Goal: Information Seeking & Learning: Learn about a topic

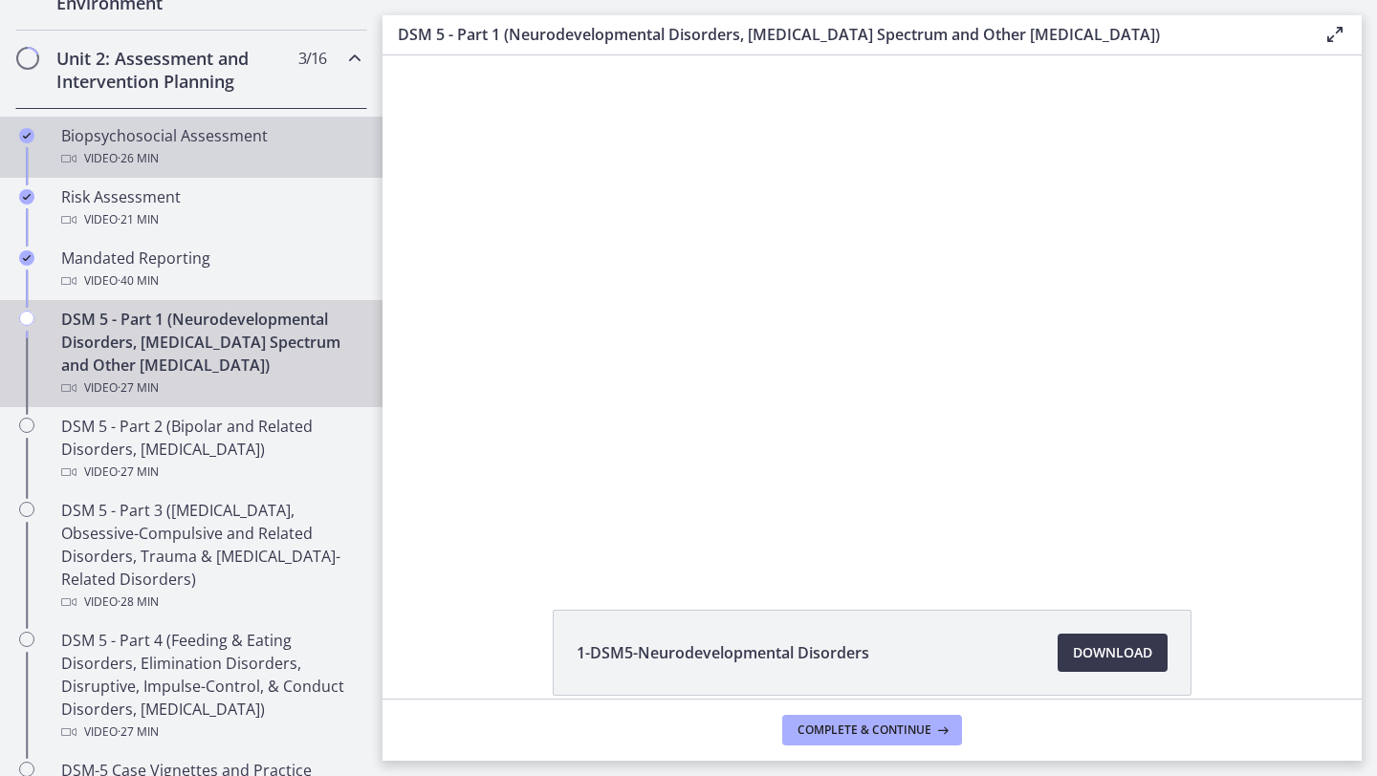
scroll to position [642, 0]
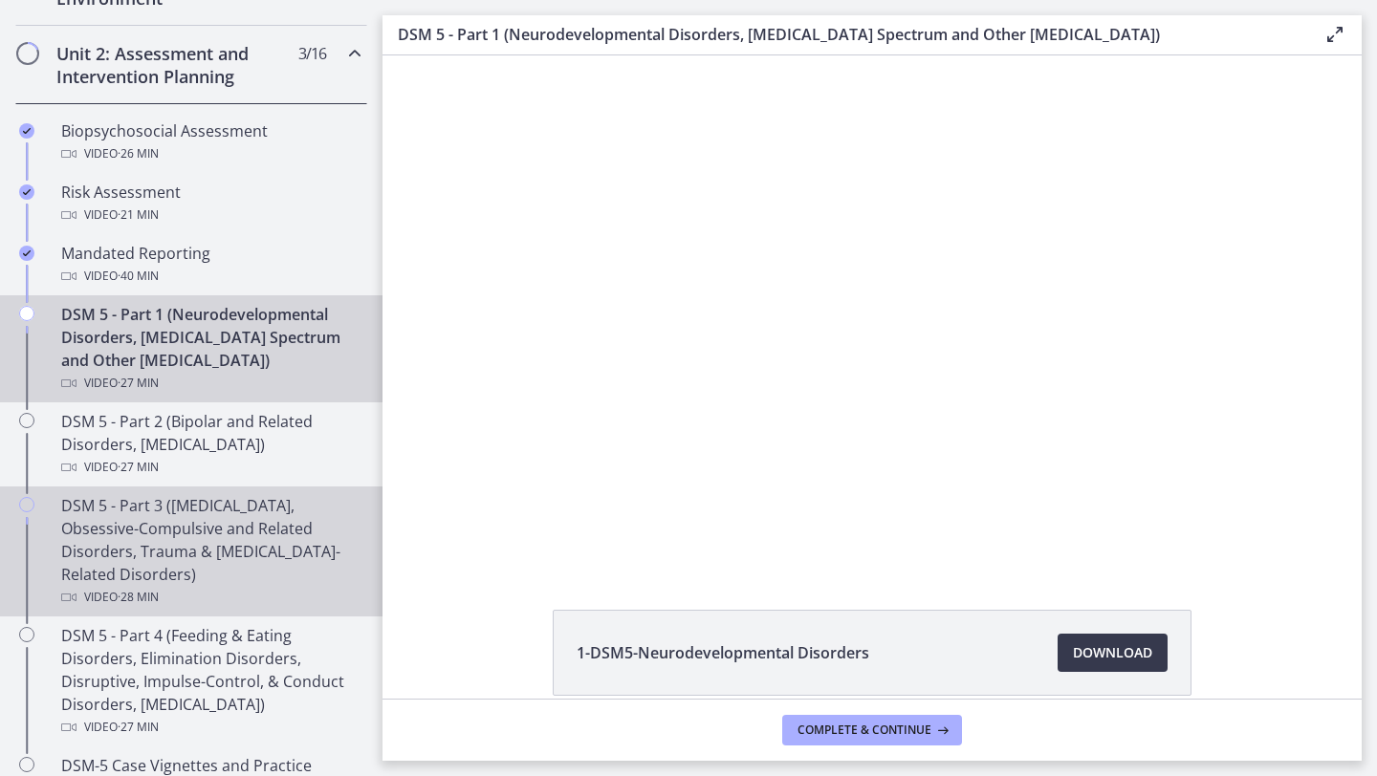
click at [288, 509] on div "DSM 5 - Part 3 ([MEDICAL_DATA], Obsessive-Compulsive and Related Disorders, Tra…" at bounding box center [210, 551] width 298 height 115
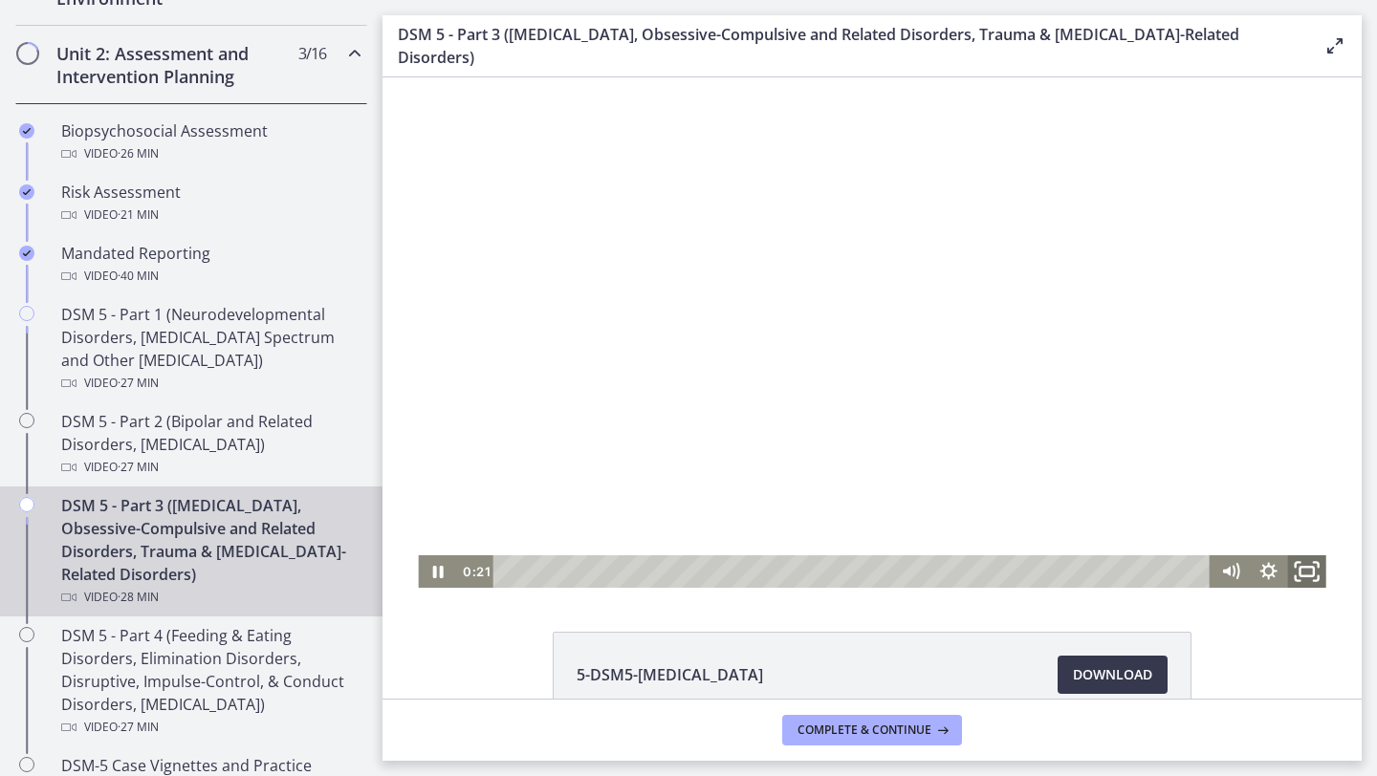
click at [1306, 567] on rect "Fullscreen" at bounding box center [1305, 572] width 13 height 10
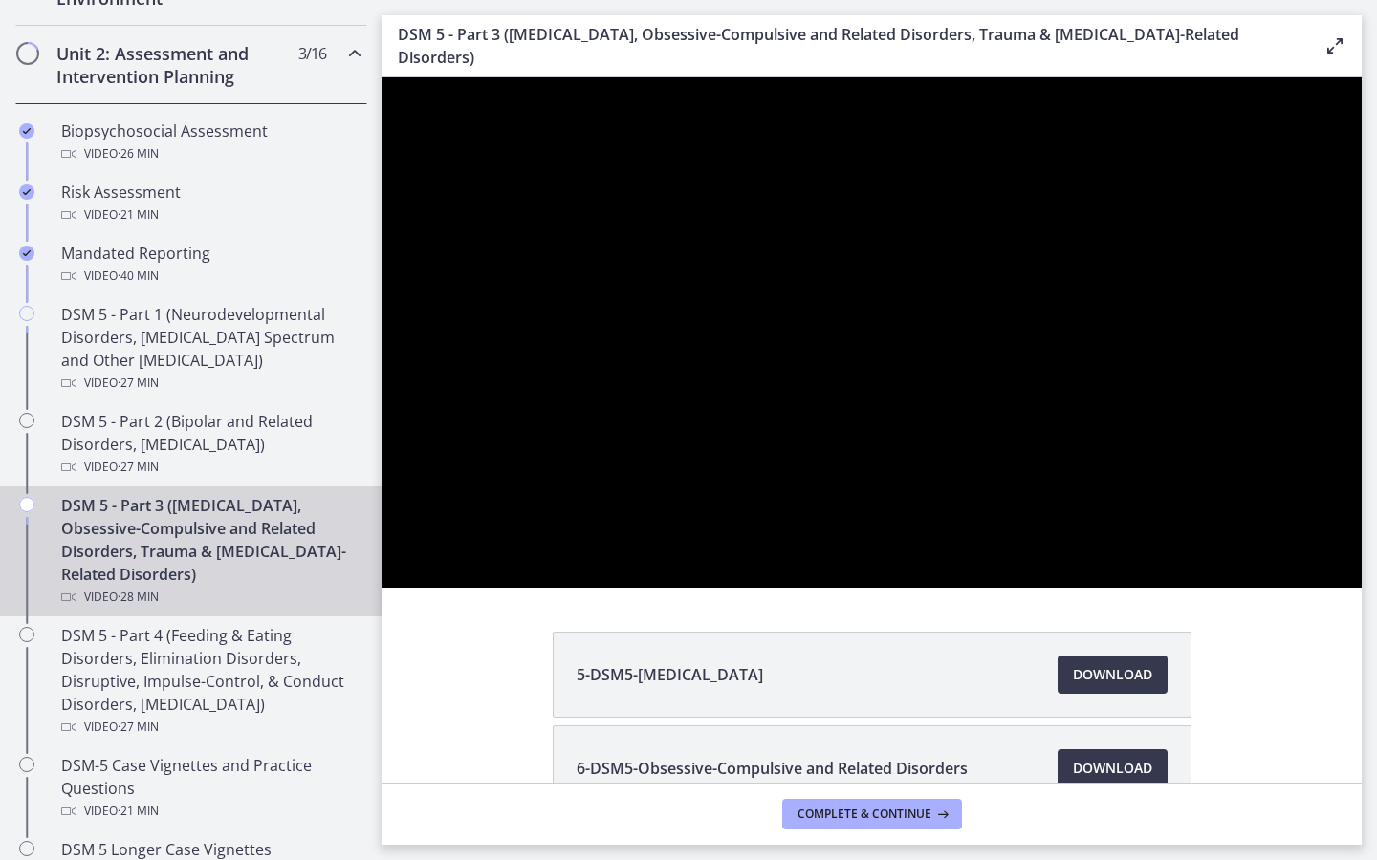
click at [1361, 588] on div at bounding box center [871, 332] width 979 height 510
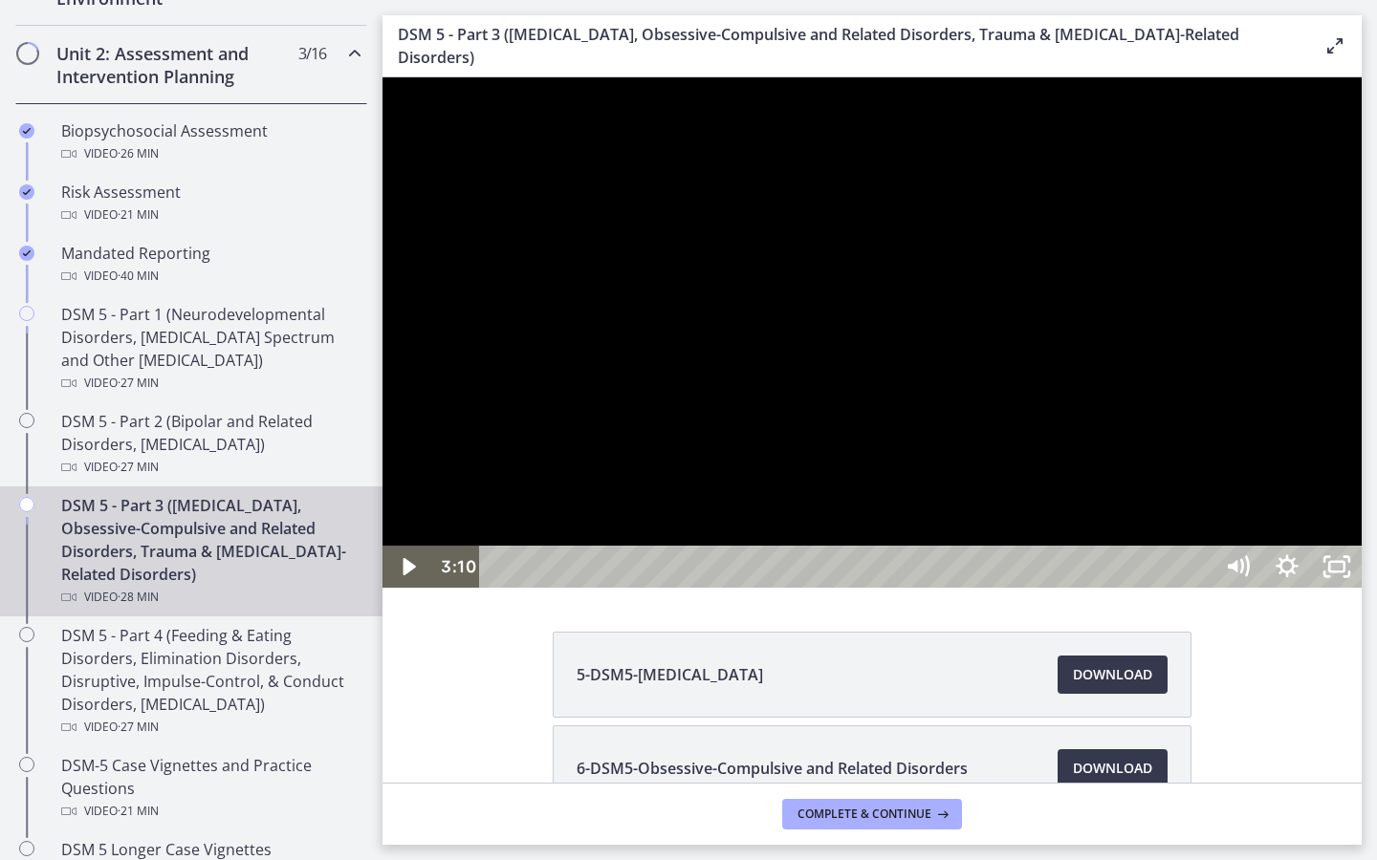
click at [382, 77] on button "Play Video: cmsebl44lpnc72iv6u00.mp4" at bounding box center [382, 77] width 1 height 1
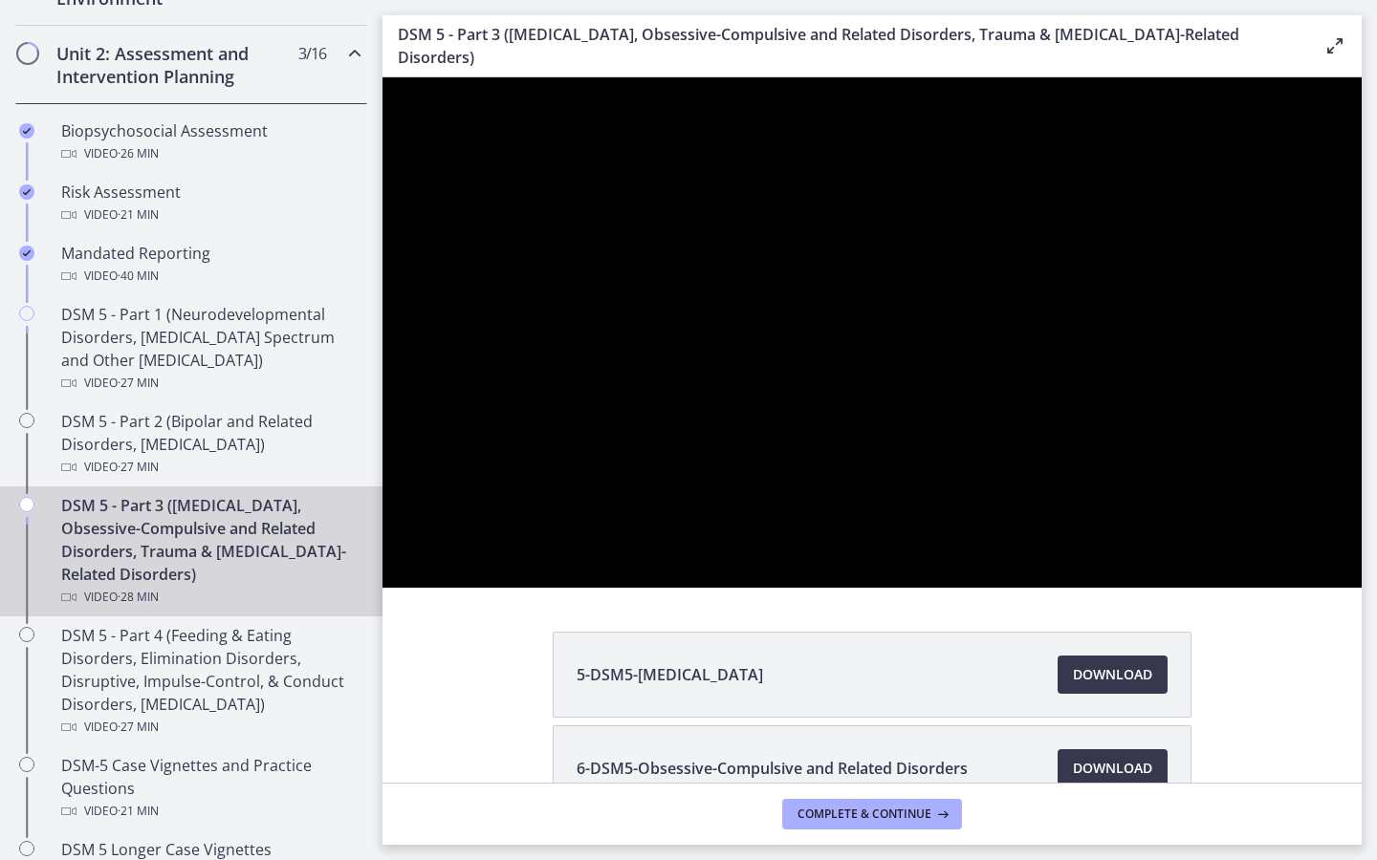
click at [382, 77] on button "Pause: cmsebl44lpnc72iv6u00.mp4" at bounding box center [382, 77] width 1 height 1
click at [382, 77] on button "Play Video: cmsebl44lpnc72iv6u00.mp4" at bounding box center [382, 77] width 1 height 1
click at [382, 77] on button "Pause: cmsebl44lpnc72iv6u00.mp4" at bounding box center [382, 77] width 1 height 1
click at [382, 77] on button "Play Video: cmsebl44lpnc72iv6u00.mp4" at bounding box center [382, 77] width 1 height 1
click at [382, 77] on button "Pause: cmsebl44lpnc72iv6u00.mp4" at bounding box center [382, 77] width 1 height 1
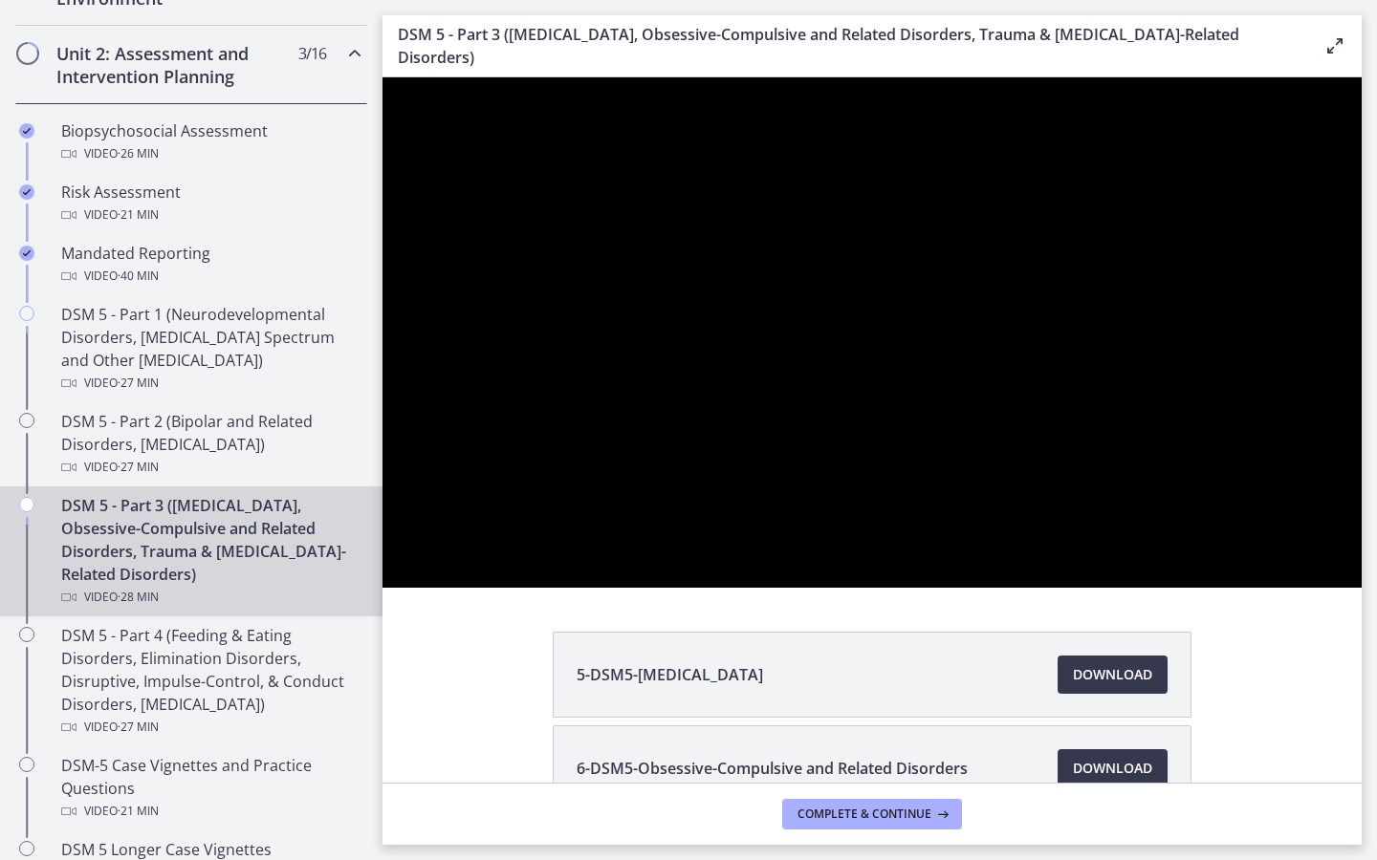
click at [382, 77] on button "Play Video: cmsebl44lpnc72iv6u00.mp4" at bounding box center [382, 77] width 1 height 1
click at [382, 77] on button "Pause: cmsebl44lpnc72iv6u00.mp4" at bounding box center [382, 77] width 1 height 1
click at [382, 77] on button "Play Video: cmsebl44lpnc72iv6u00.mp4" at bounding box center [382, 77] width 1 height 1
click at [382, 77] on button "Pause: cmsebl44lpnc72iv6u00.mp4" at bounding box center [382, 77] width 1 height 1
click at [382, 77] on button "Play Video: cmsebl44lpnc72iv6u00.mp4" at bounding box center [382, 77] width 1 height 1
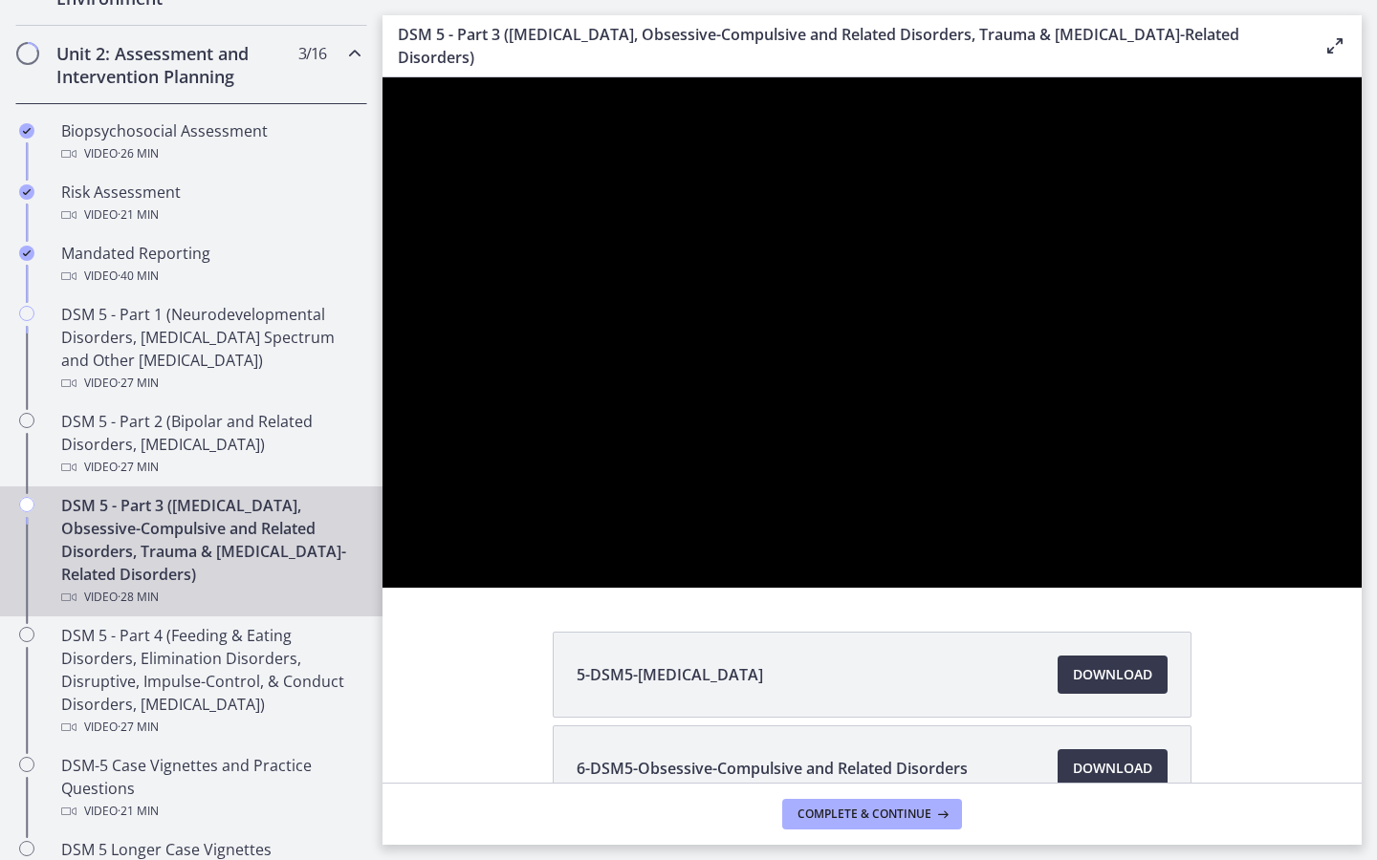
click at [382, 77] on button "Pause: cmsebl44lpnc72iv6u00.mp4" at bounding box center [382, 77] width 1 height 1
click at [382, 77] on button "Play Video: cmsebl44lpnc72iv6u00.mp4" at bounding box center [382, 77] width 1 height 1
click at [382, 77] on button "Pause: cmsebl44lpnc72iv6u00.mp4" at bounding box center [382, 77] width 1 height 1
click at [382, 77] on button "Play Video: cmsebl44lpnc72iv6u00.mp4" at bounding box center [382, 77] width 1 height 1
click at [382, 77] on button "Pause: cmsebl44lpnc72iv6u00.mp4" at bounding box center [382, 77] width 1 height 1
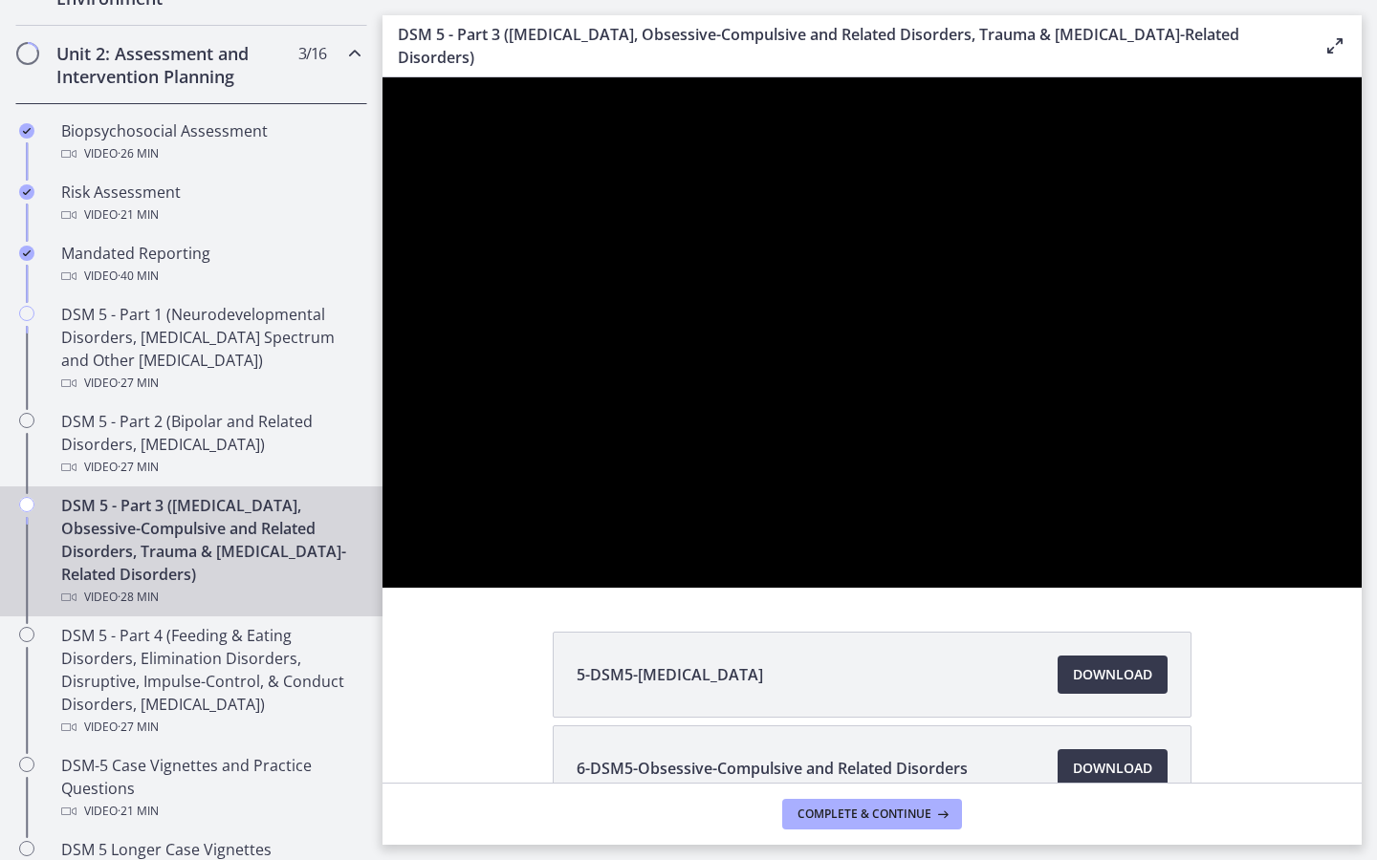
click at [382, 77] on button "Play Video: cmsebl44lpnc72iv6u00.mp4" at bounding box center [382, 77] width 1 height 1
click at [382, 77] on button "Pause: cmsebl44lpnc72iv6u00.mp4" at bounding box center [382, 77] width 1 height 1
click at [382, 77] on button "Play Video: cmsebl44lpnc72iv6u00.mp4" at bounding box center [382, 77] width 1 height 1
click at [382, 77] on button "Pause: cmsebl44lpnc72iv6u00.mp4" at bounding box center [382, 77] width 1 height 1
click at [382, 77] on button "Play Video: cmsebl44lpnc72iv6u00.mp4" at bounding box center [382, 77] width 1 height 1
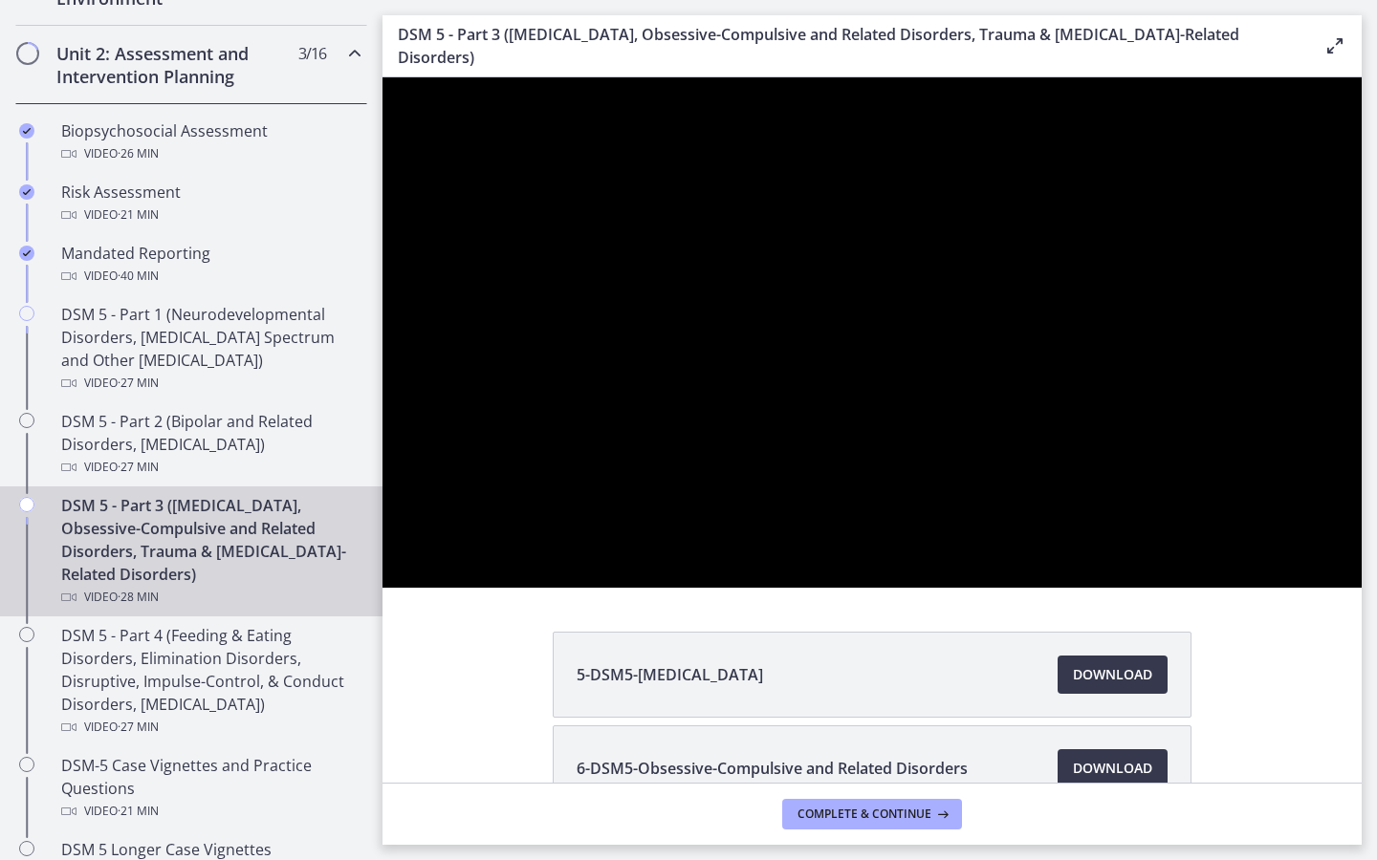
click at [382, 77] on button "Pause: cmsebl44lpnc72iv6u00.mp4" at bounding box center [382, 77] width 1 height 1
click at [382, 77] on button "Play Video: cmsebl44lpnc72iv6u00.mp4" at bounding box center [382, 77] width 1 height 1
click at [382, 77] on button "Pause: cmsebl44lpnc72iv6u00.mp4" at bounding box center [382, 77] width 1 height 1
click at [382, 77] on button "Play Video: cmsebl44lpnc72iv6u00.mp4" at bounding box center [382, 77] width 1 height 1
click at [382, 77] on button "Pause: cmsebl44lpnc72iv6u00.mp4" at bounding box center [382, 77] width 1 height 1
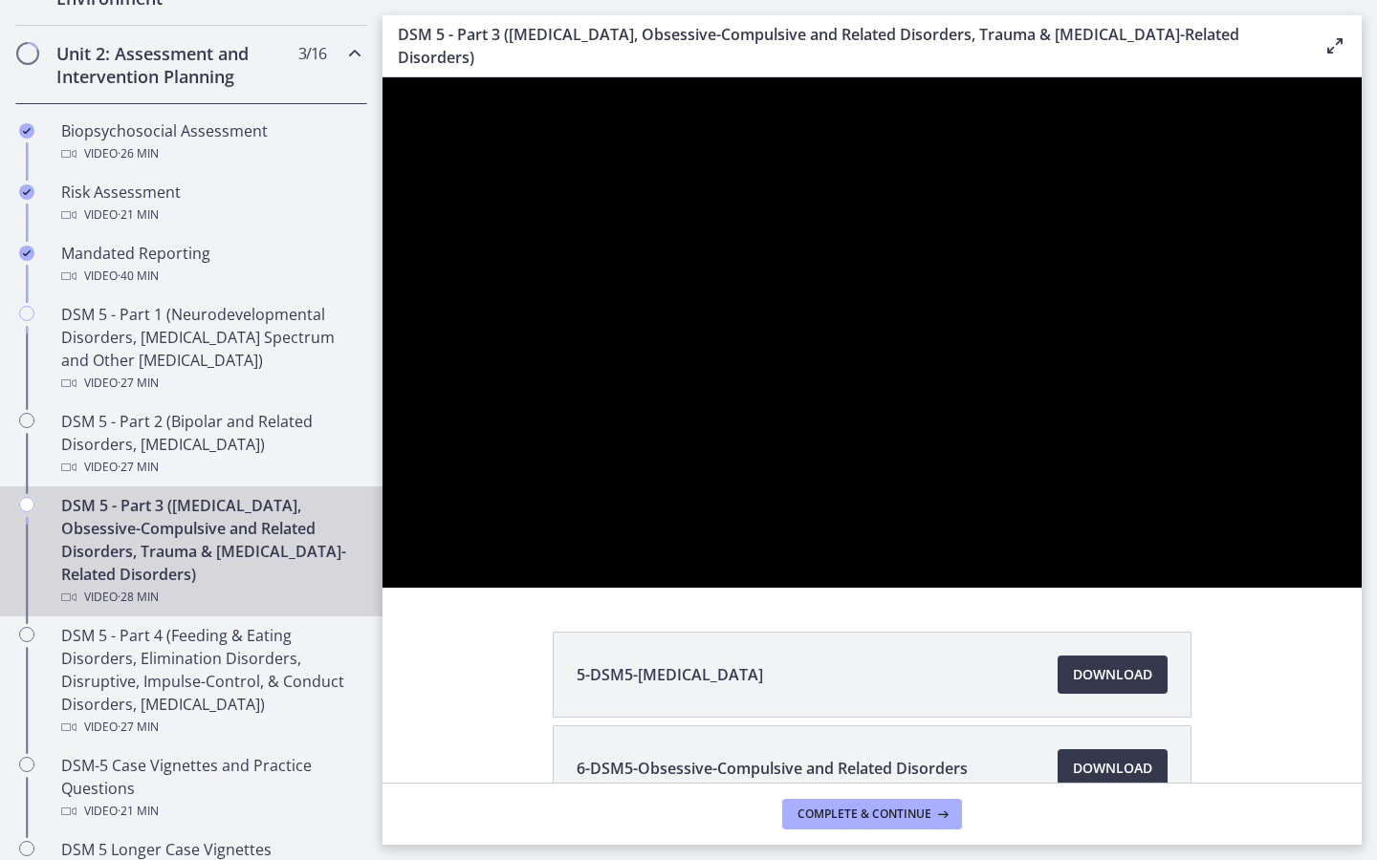
click at [382, 77] on button "Play Video: cmsebl44lpnc72iv6u00.mp4" at bounding box center [382, 77] width 1 height 1
click at [382, 77] on button "Pause: cmsebl44lpnc72iv6u00.mp4" at bounding box center [382, 77] width 1 height 1
click at [382, 77] on button "Play Video: cmsebl44lpnc72iv6u00.mp4" at bounding box center [382, 77] width 1 height 1
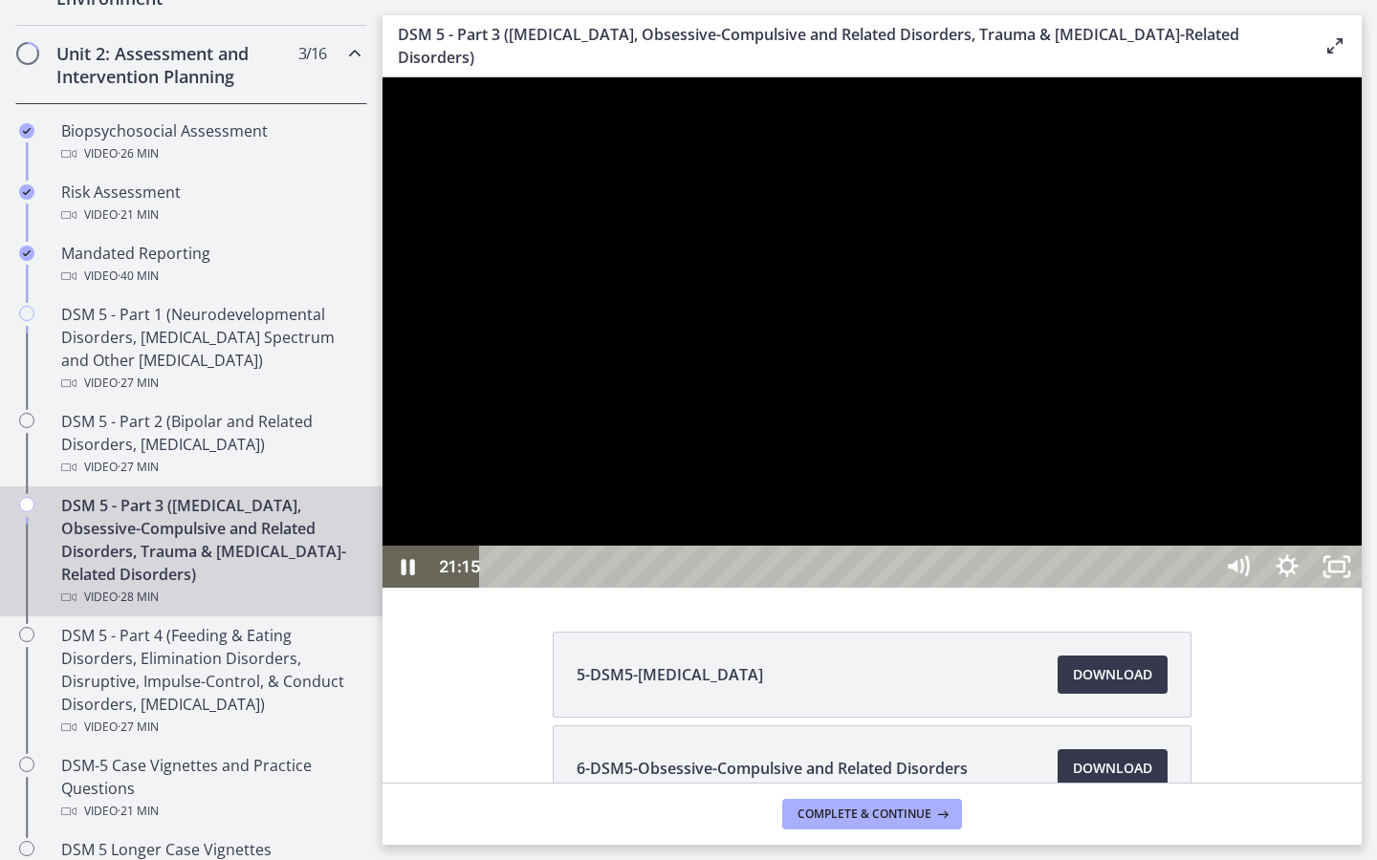
click at [1128, 588] on div at bounding box center [871, 332] width 979 height 510
click at [1200, 588] on div "26:39" at bounding box center [849, 567] width 702 height 42
click at [1200, 588] on div "25:57" at bounding box center [849, 567] width 702 height 42
click at [1200, 588] on div "25:12" at bounding box center [849, 567] width 702 height 42
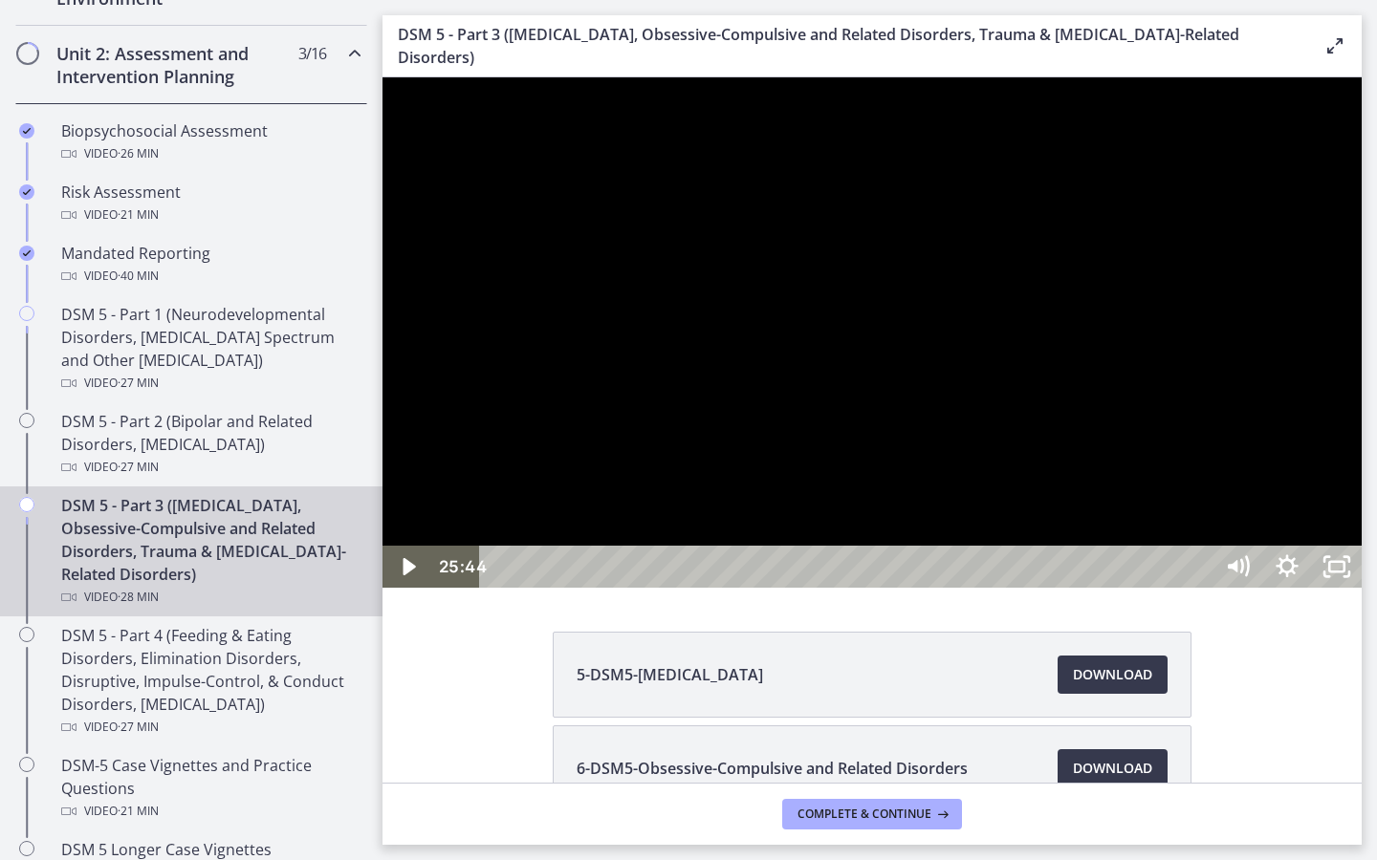
click at [1200, 588] on div "25:44" at bounding box center [849, 567] width 702 height 42
click at [1200, 588] on div "25:30" at bounding box center [849, 567] width 702 height 42
click at [1361, 588] on div at bounding box center [871, 332] width 979 height 510
